Goal: Information Seeking & Learning: Learn about a topic

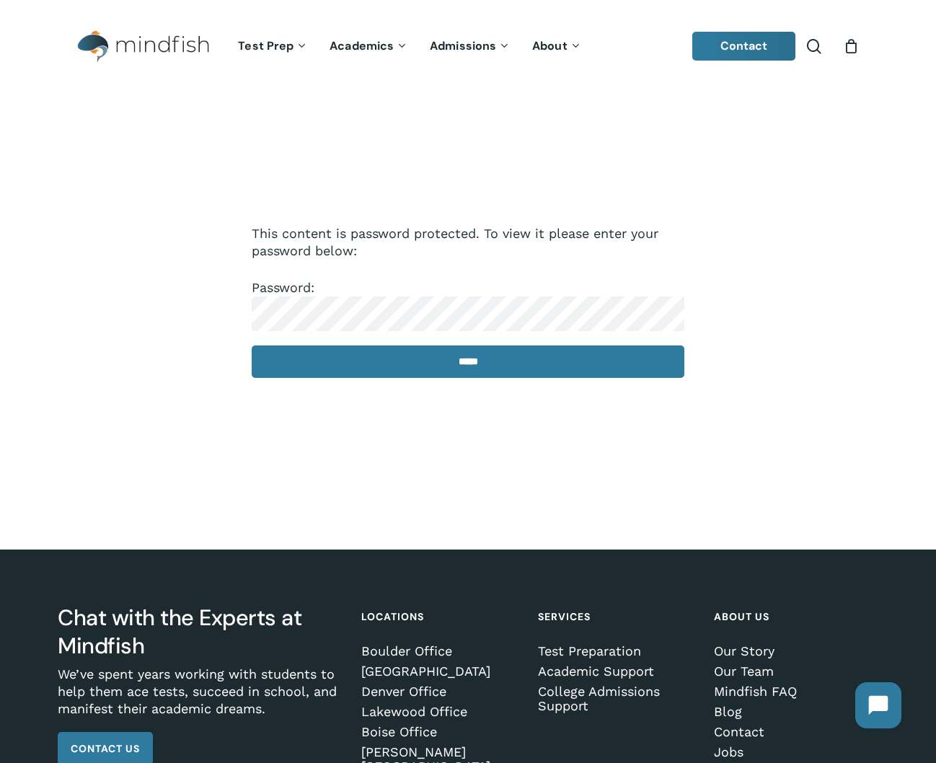
click at [348, 296] on p "Password: *****" at bounding box center [468, 338] width 433 height 118
click at [468, 363] on input "*****" at bounding box center [468, 361] width 433 height 32
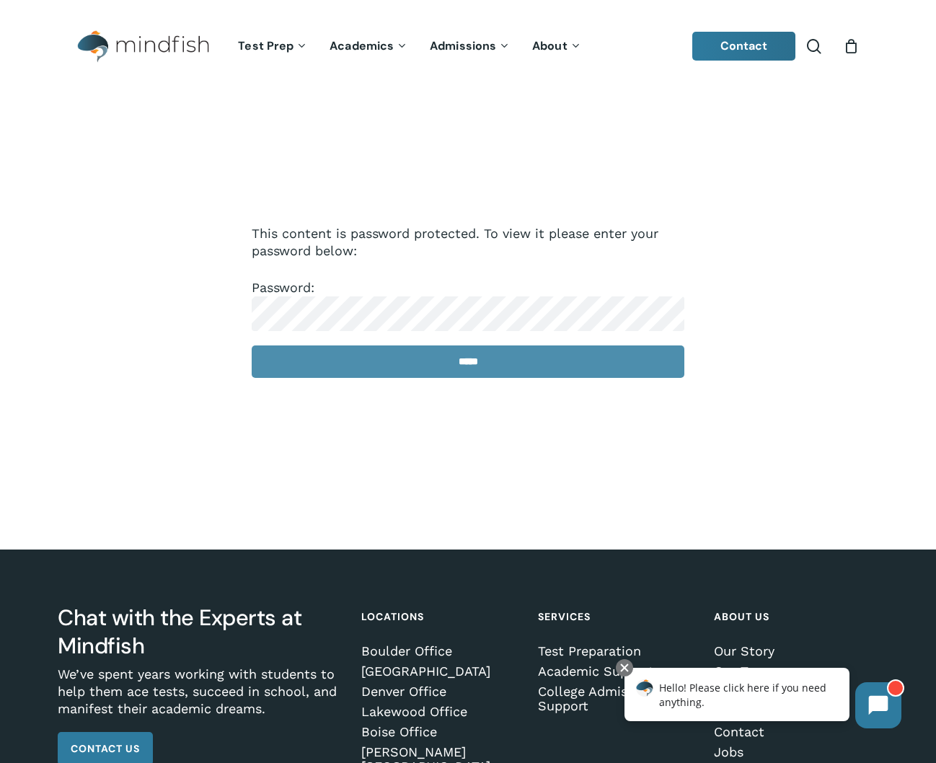
click at [441, 363] on input "*****" at bounding box center [468, 361] width 433 height 32
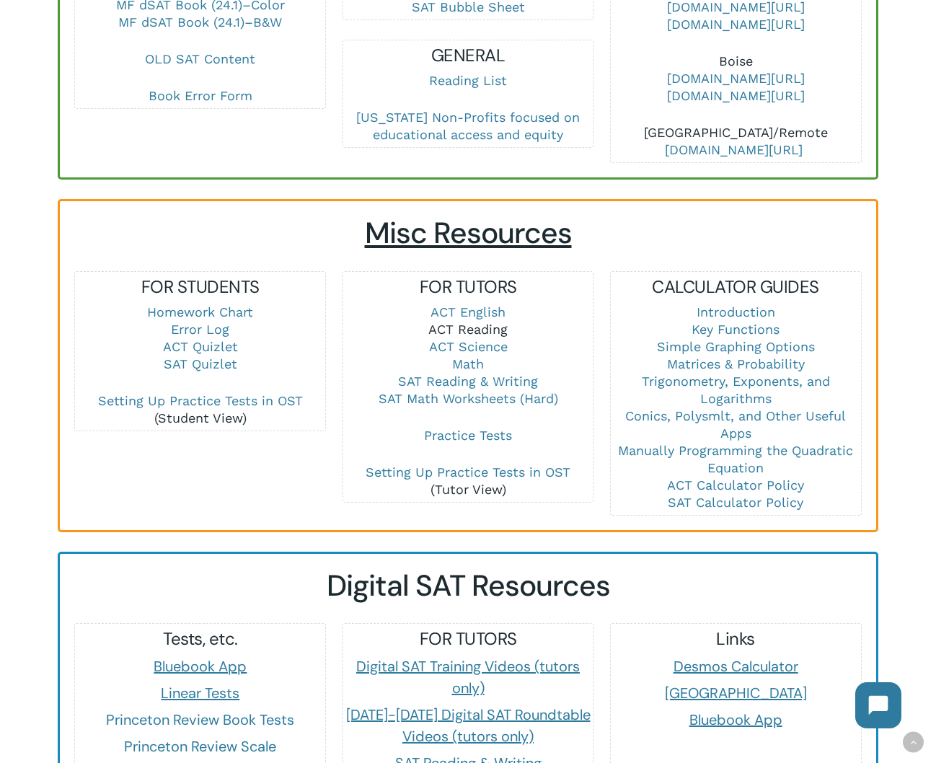
scroll to position [819, 0]
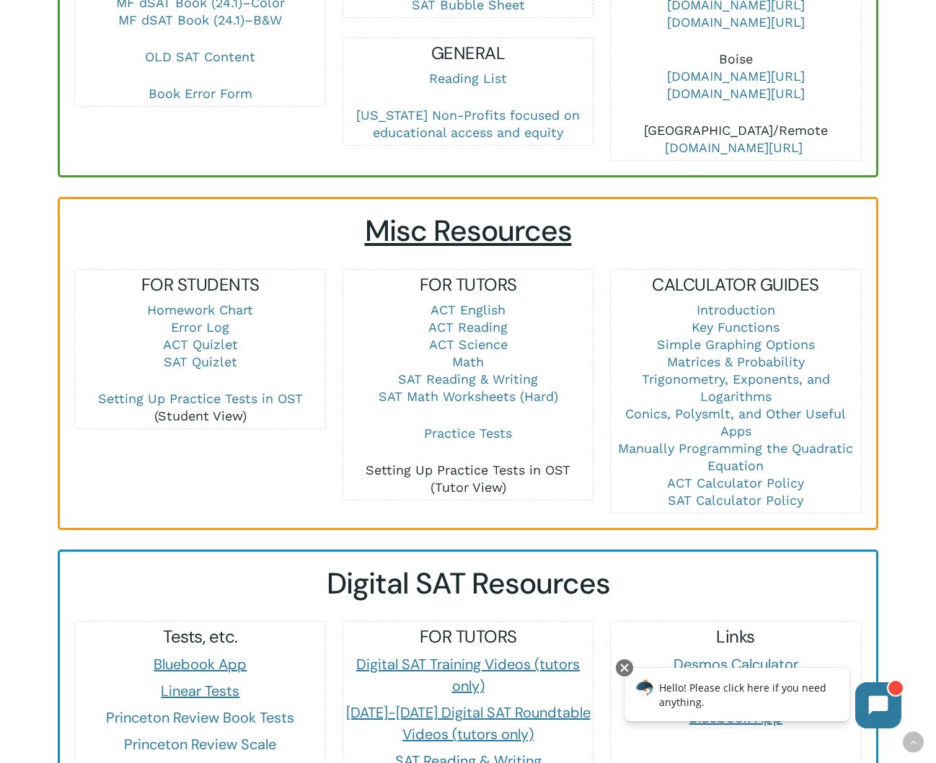
click at [453, 462] on link "Setting Up Practice Tests in OST" at bounding box center [468, 469] width 205 height 15
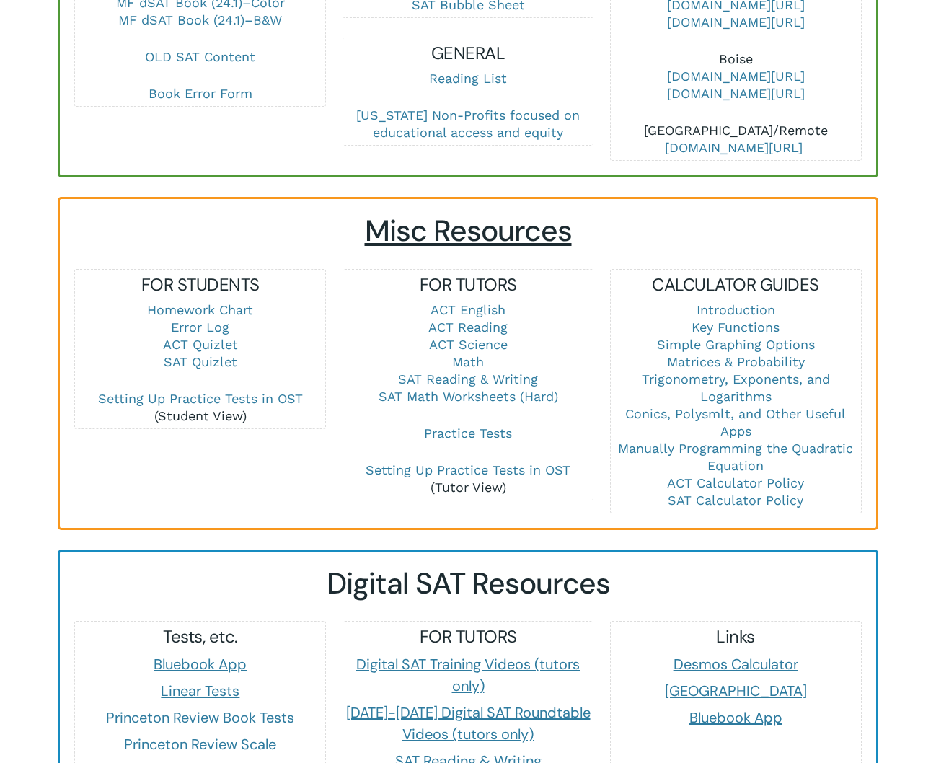
scroll to position [819, 0]
click at [469, 354] on link "Math" at bounding box center [468, 361] width 32 height 15
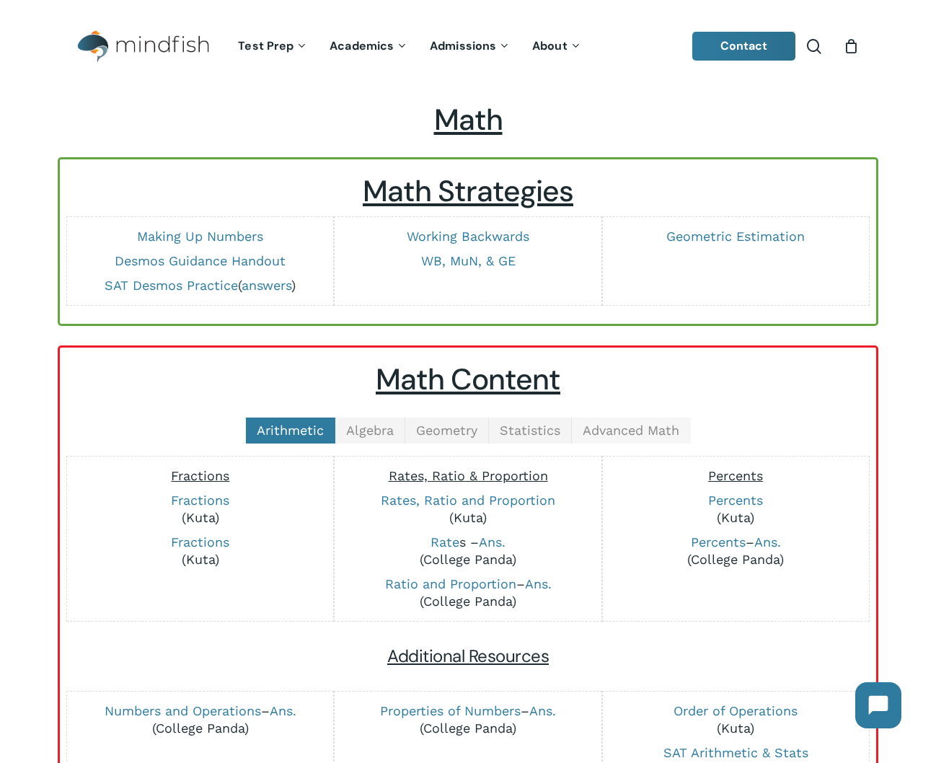
click at [643, 430] on span "Advanced Math" at bounding box center [631, 430] width 97 height 15
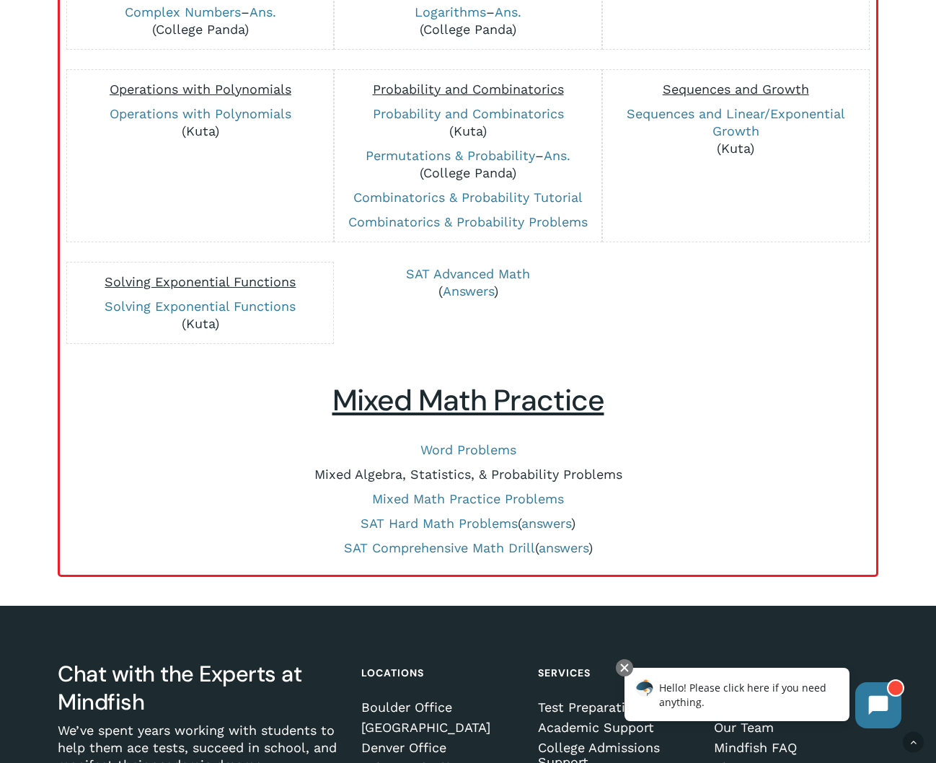
scroll to position [536, 0]
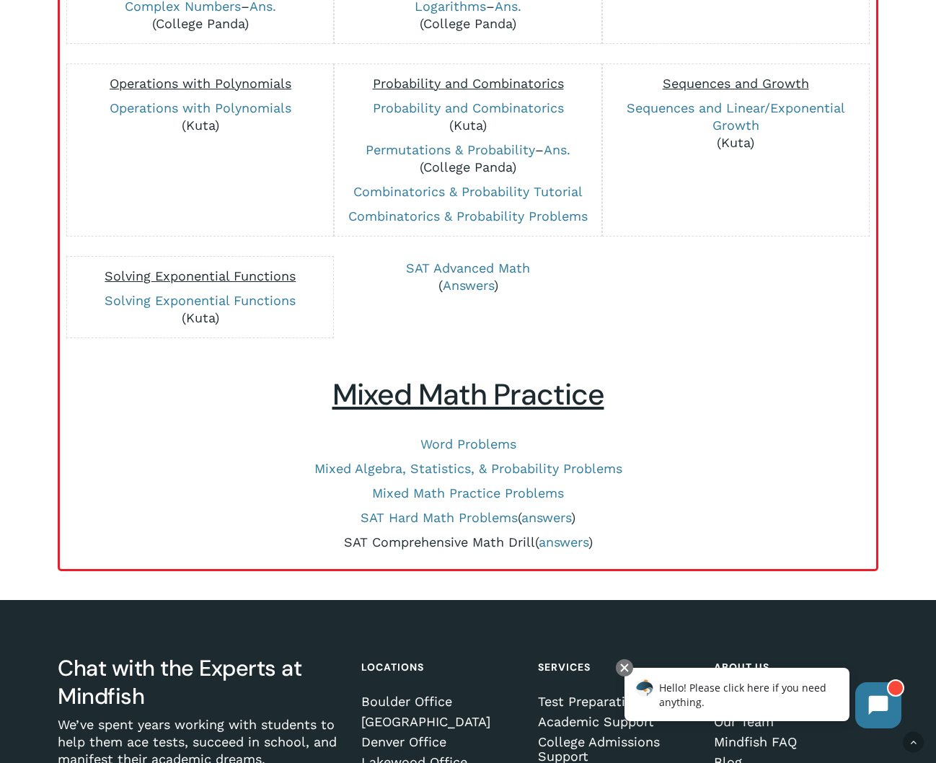
click at [428, 540] on link "SAT Comprehensive Math Drill" at bounding box center [439, 541] width 191 height 15
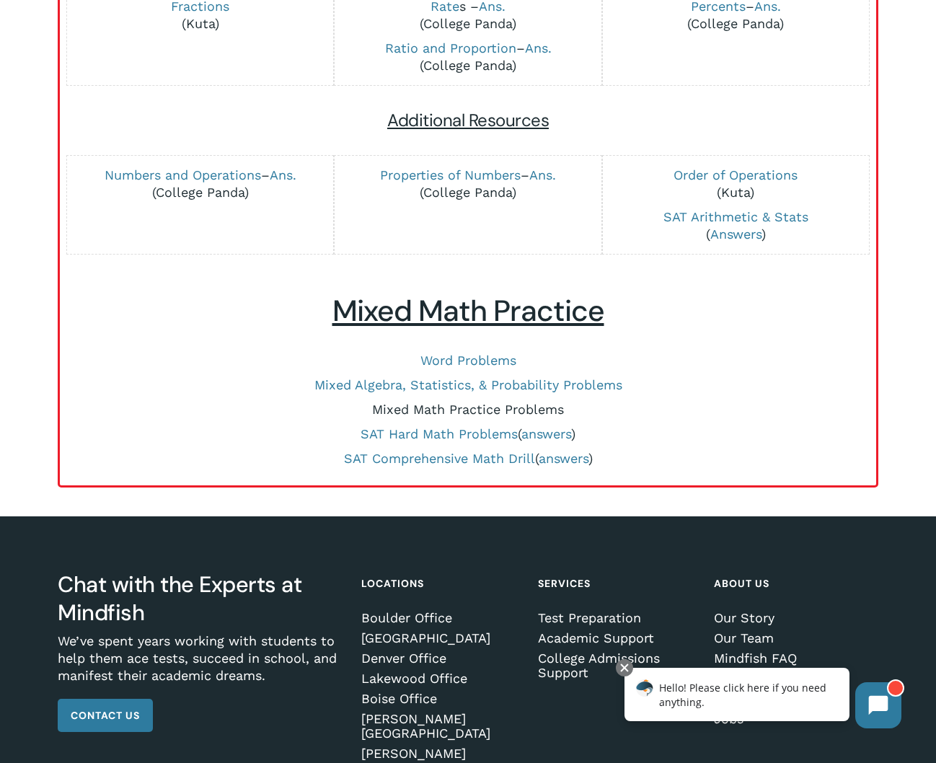
click at [449, 408] on link "Mixed Math Practice Problems" at bounding box center [468, 409] width 192 height 15
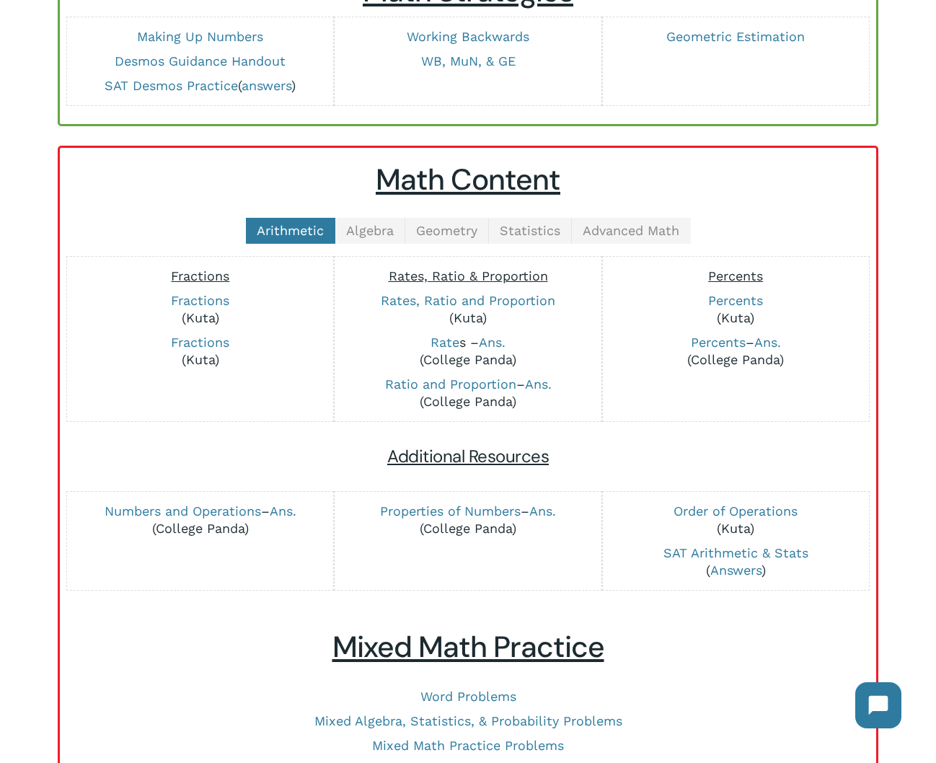
scroll to position [198, 0]
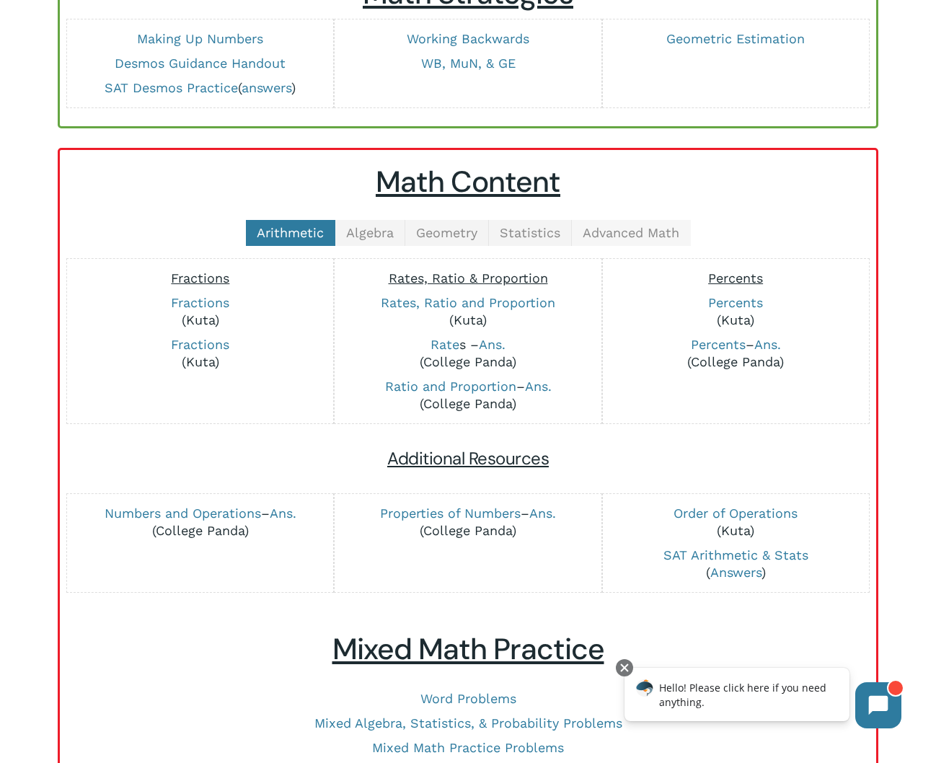
click at [646, 233] on span "Advanced Math" at bounding box center [631, 232] width 97 height 15
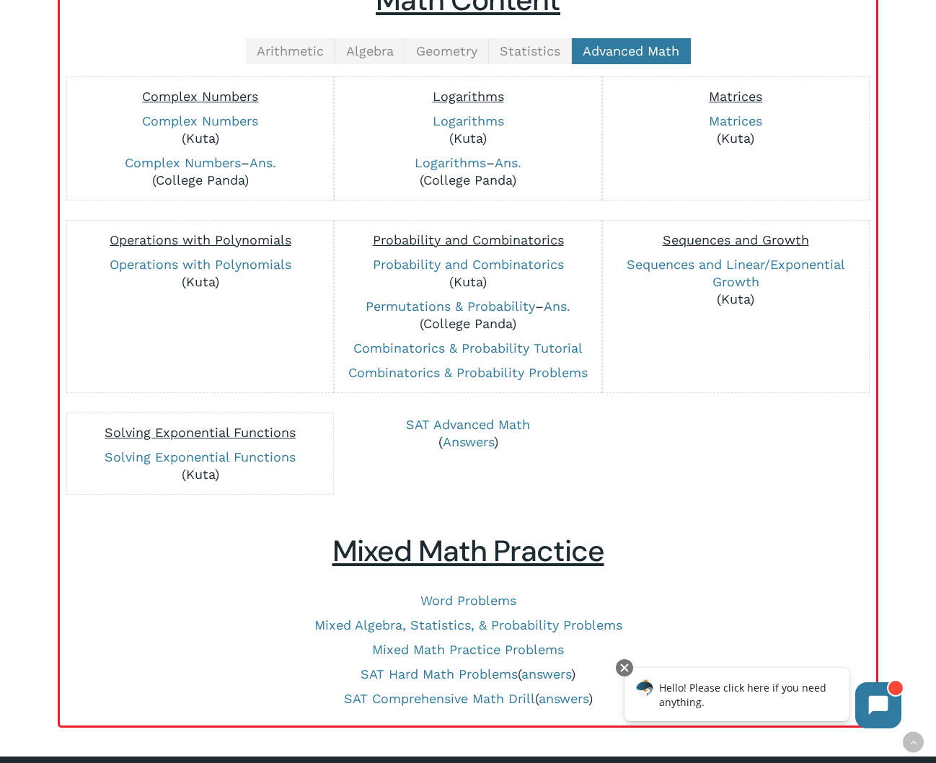
scroll to position [299, 0]
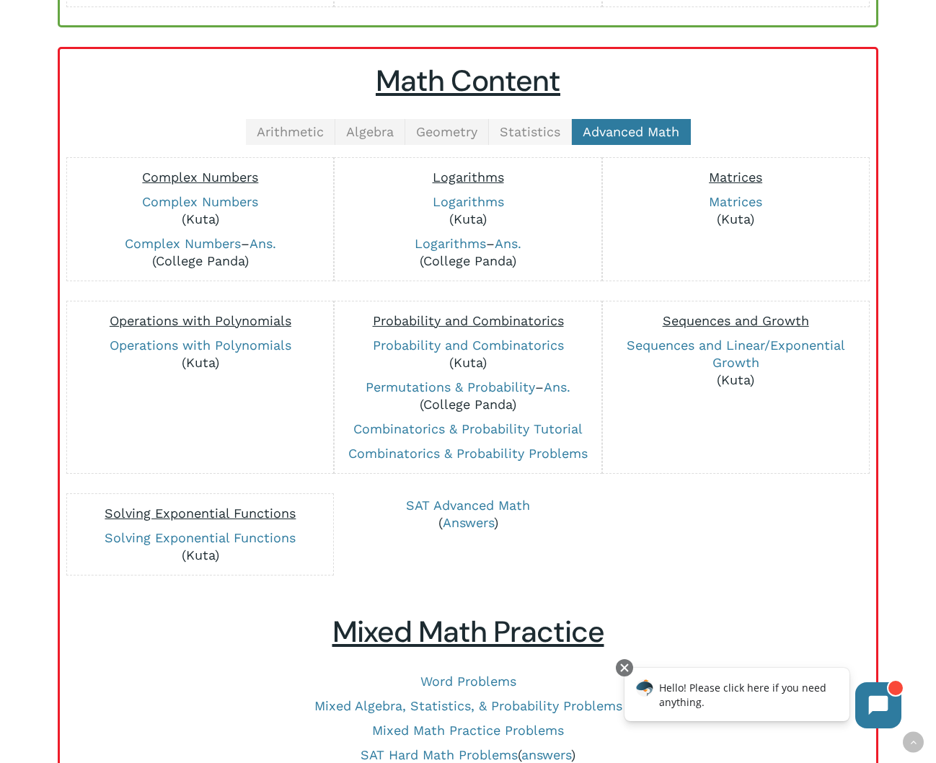
click at [538, 135] on span "Statistics" at bounding box center [530, 131] width 61 height 15
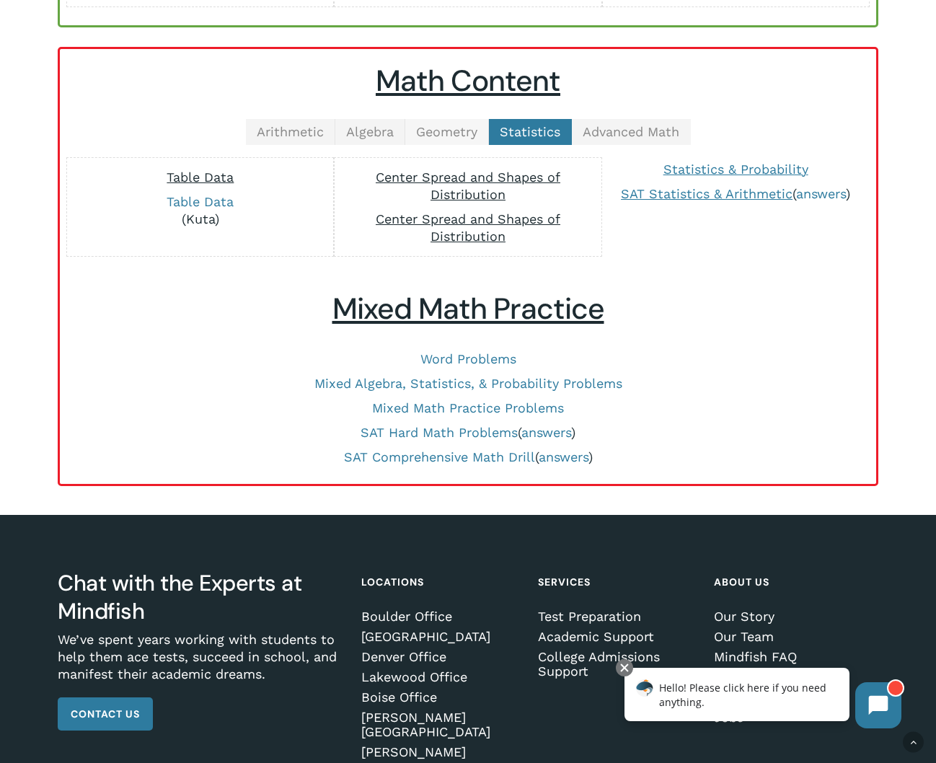
click at [432, 121] on link "Geometry" at bounding box center [447, 132] width 84 height 26
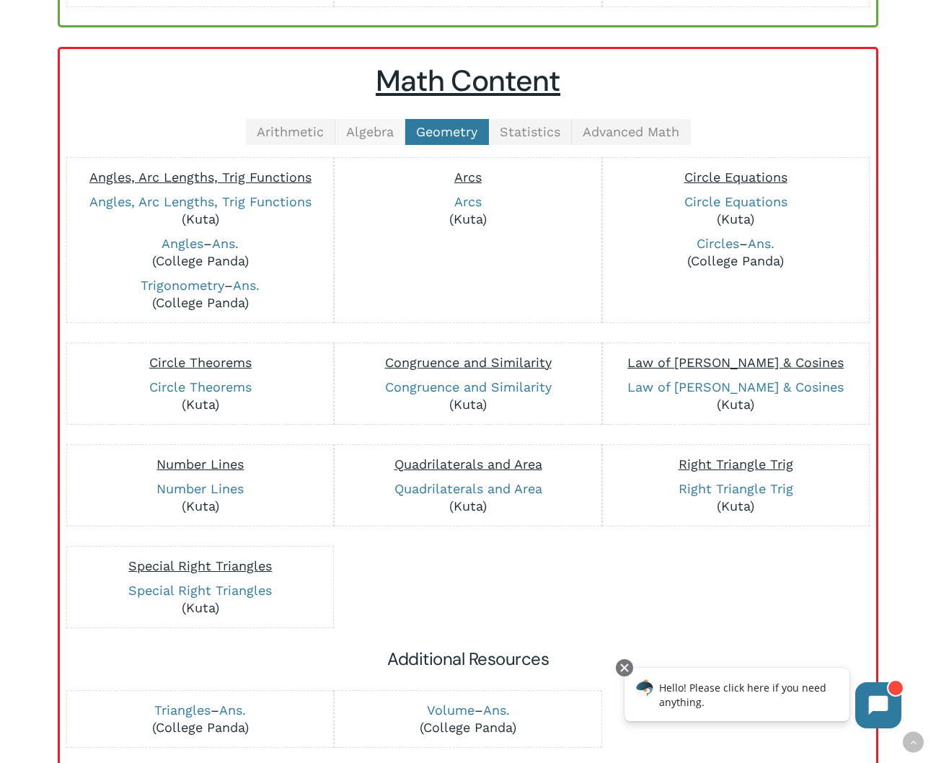
click at [384, 131] on span "Algebra" at bounding box center [370, 131] width 48 height 15
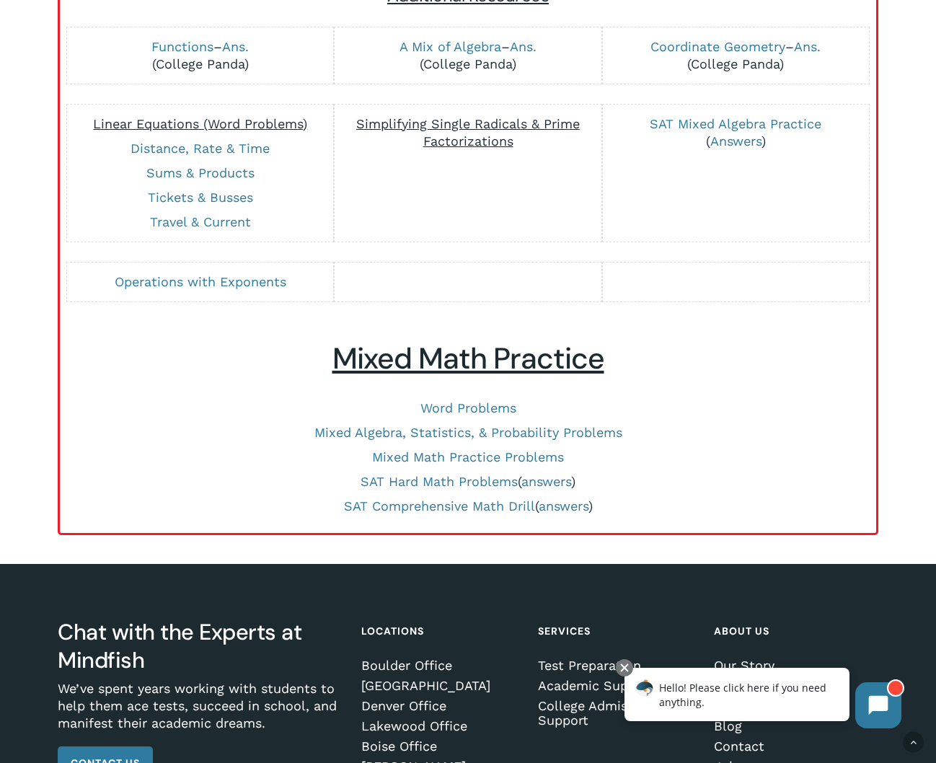
scroll to position [1351, 0]
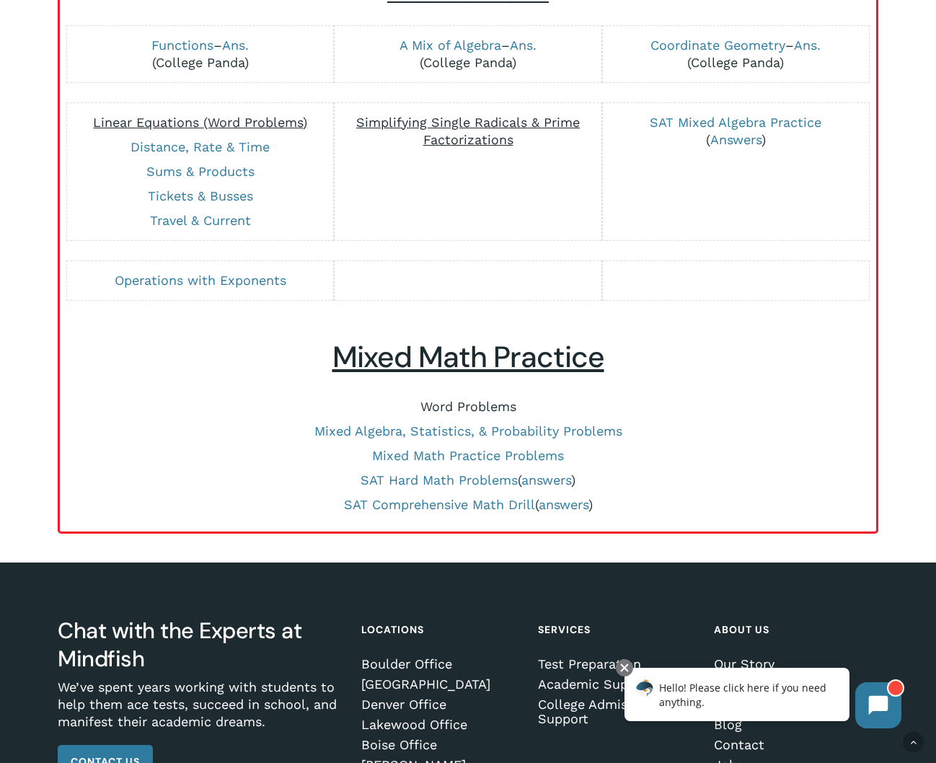
click at [462, 402] on link "Word Problems" at bounding box center [468, 406] width 96 height 15
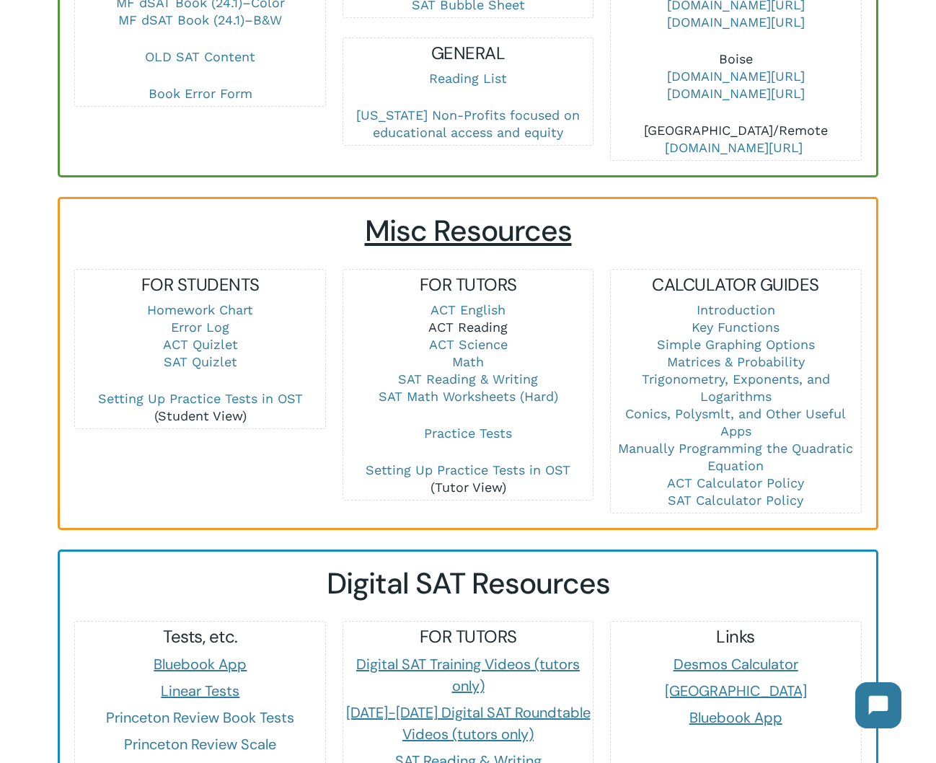
click at [475, 319] on link "ACT Reading" at bounding box center [467, 326] width 79 height 15
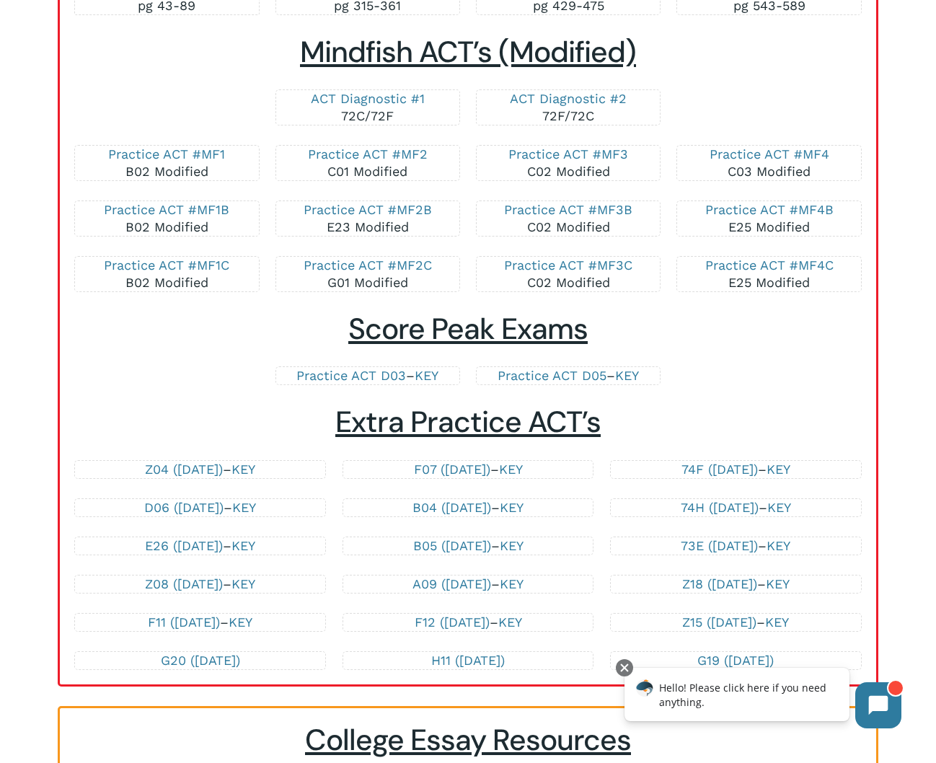
scroll to position [2745, 0]
